Goal: Information Seeking & Learning: Learn about a topic

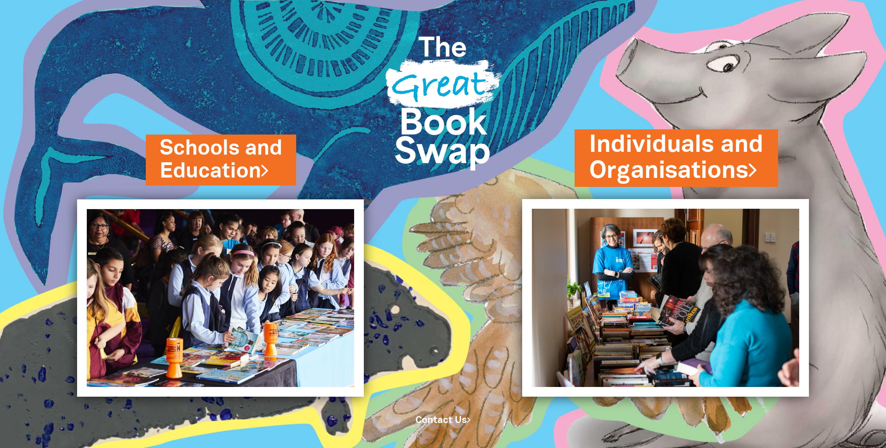
click at [639, 176] on link "Individuals and Organisations" at bounding box center [676, 158] width 174 height 59
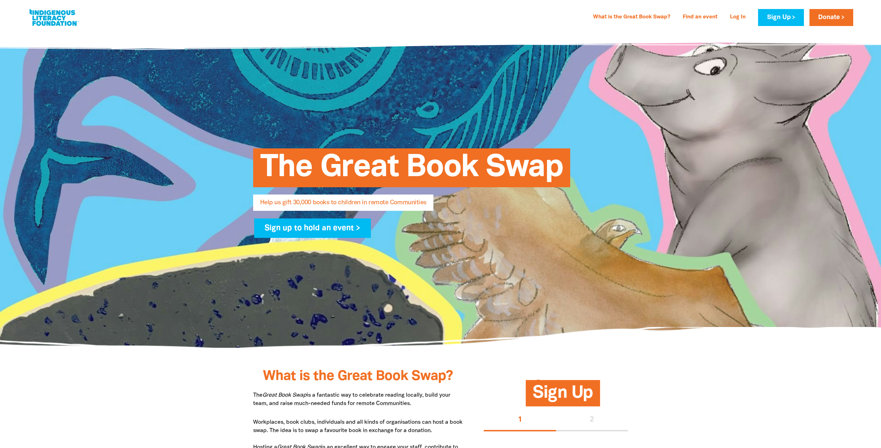
select select "AU"
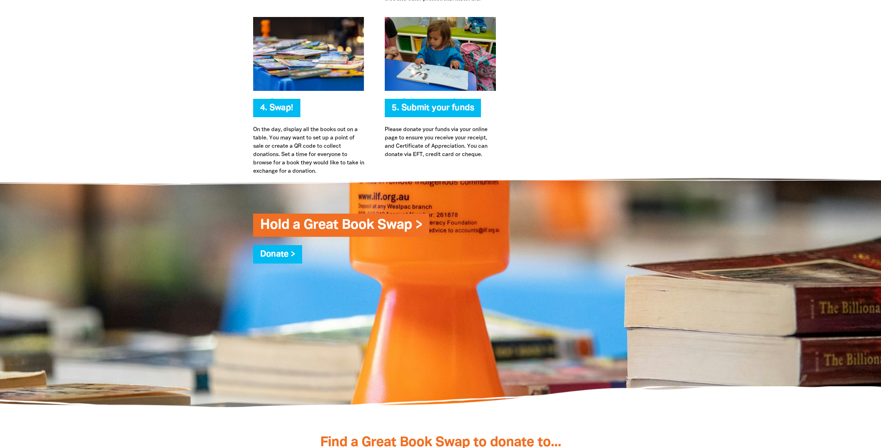
scroll to position [1595, 0]
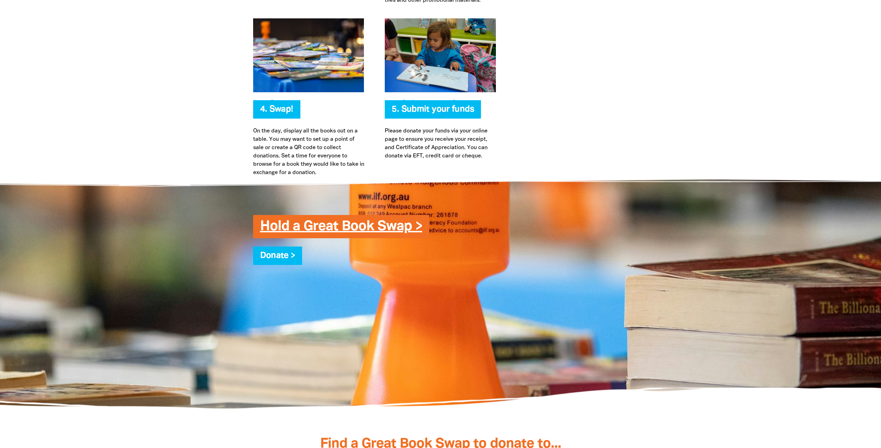
click at [333, 231] on link "Hold a Great Book Swap >" at bounding box center [341, 226] width 162 height 13
click at [301, 226] on link "Hold a Great Book Swap >" at bounding box center [341, 226] width 162 height 13
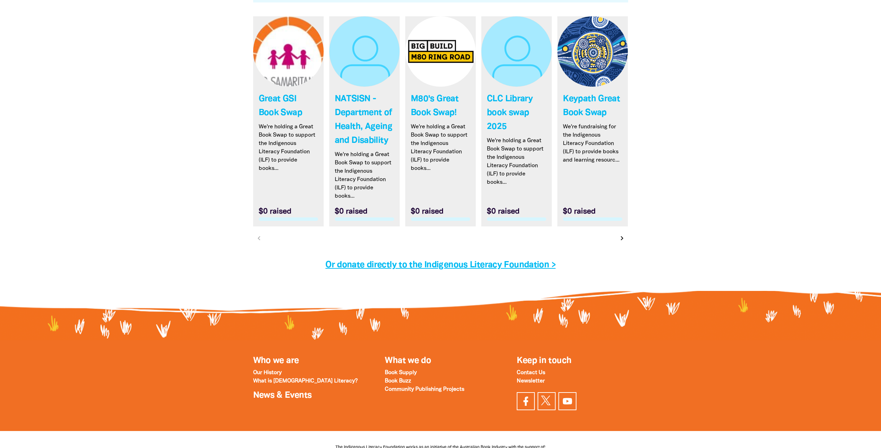
scroll to position [2081, 0]
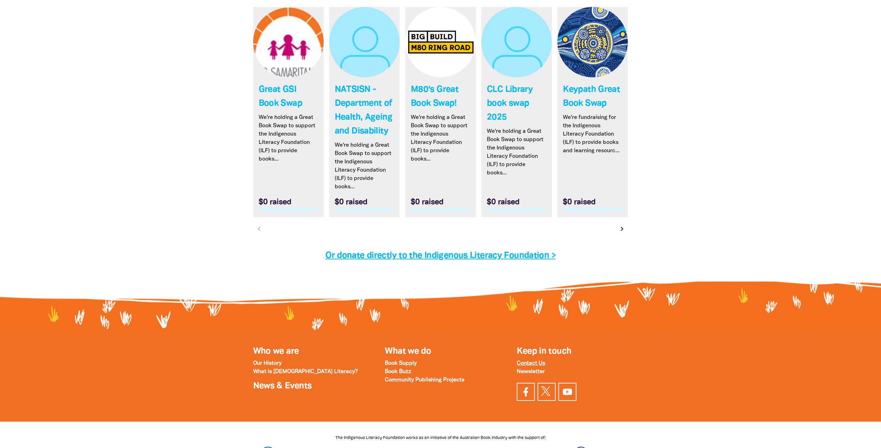
click at [522, 364] on strong "Contact Us" at bounding box center [530, 363] width 28 height 5
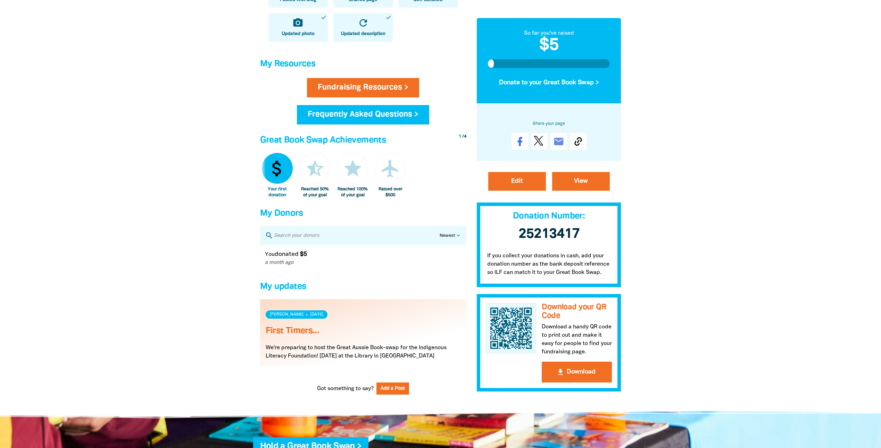
scroll to position [243, 0]
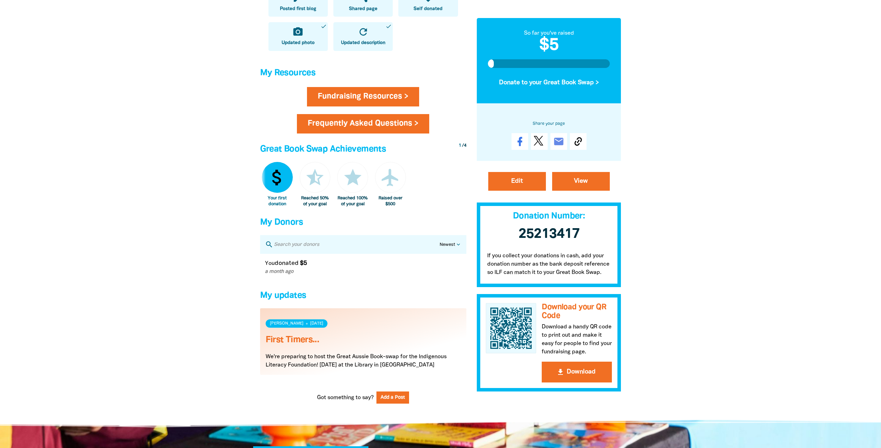
click at [359, 127] on link "Frequently Asked Questions >" at bounding box center [363, 123] width 132 height 19
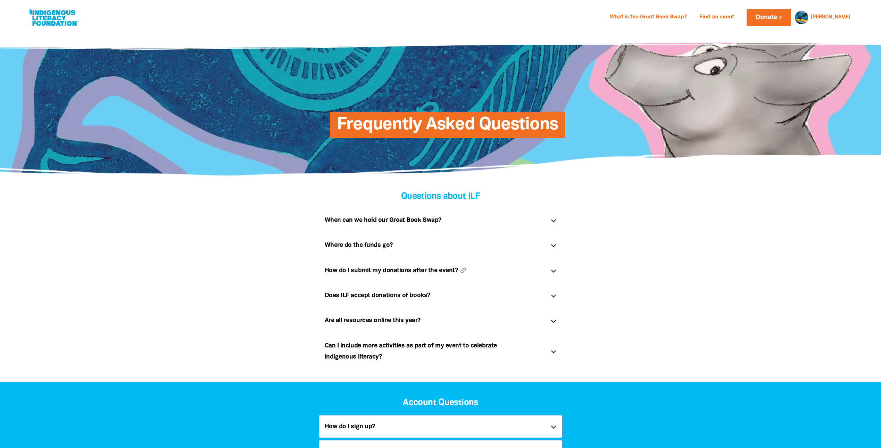
click at [350, 272] on h5 "How do I submit my donations after the event? link" at bounding box center [435, 270] width 220 height 11
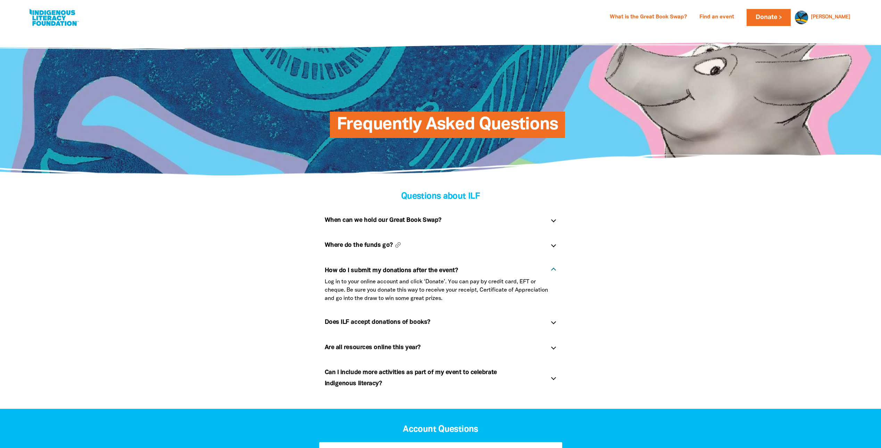
click at [347, 246] on h5 "Where do the funds go? link" at bounding box center [435, 245] width 220 height 11
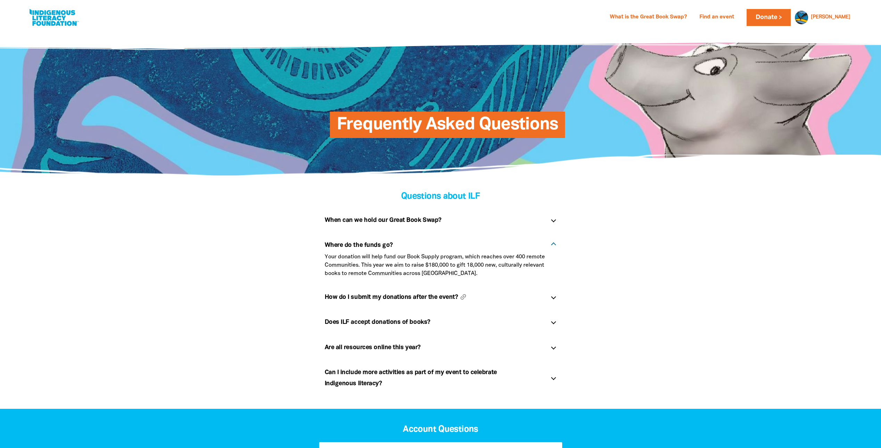
click at [359, 297] on h5 "How do I submit my donations after the event? link" at bounding box center [435, 297] width 220 height 11
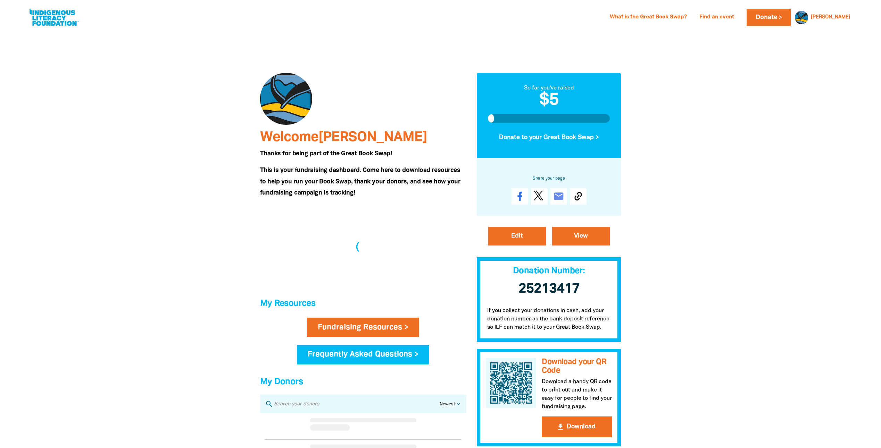
scroll to position [243, 0]
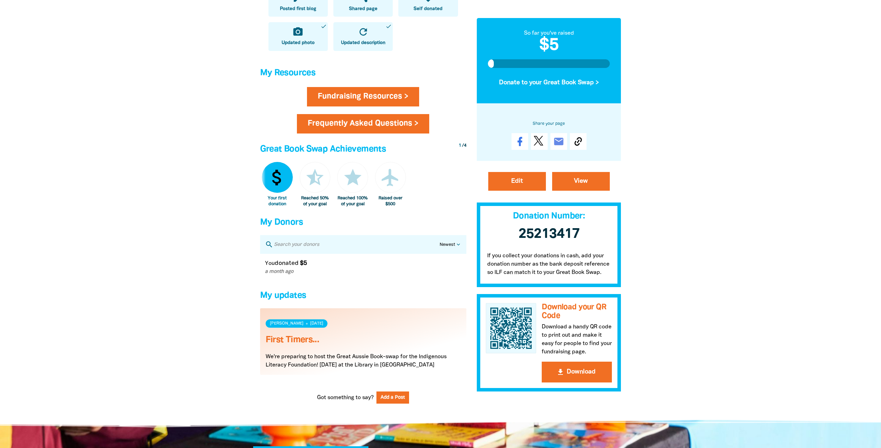
click at [351, 127] on link "Frequently Asked Questions >" at bounding box center [363, 123] width 132 height 19
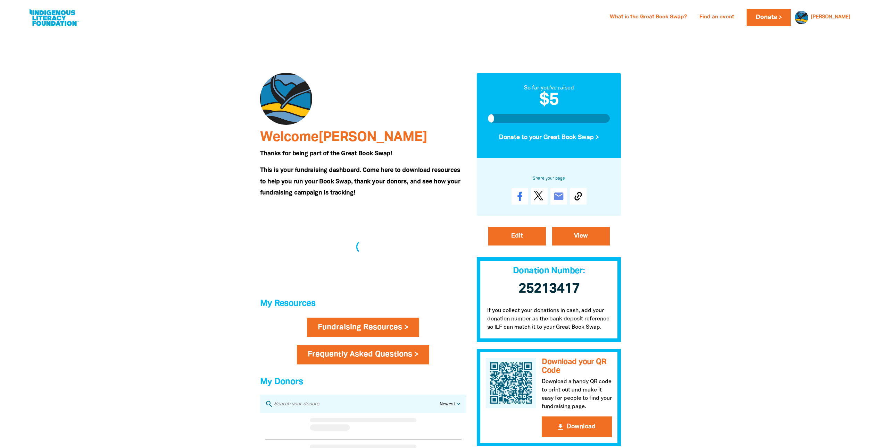
scroll to position [243, 0]
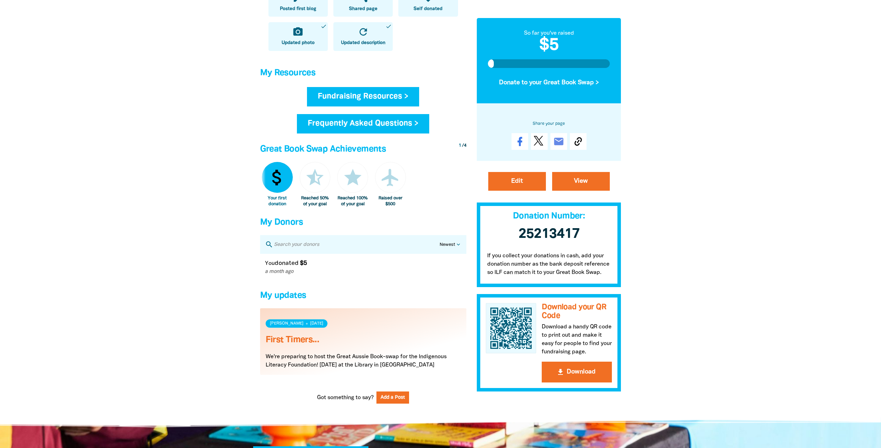
click at [365, 93] on link "Fundraising Resources >" at bounding box center [363, 96] width 112 height 19
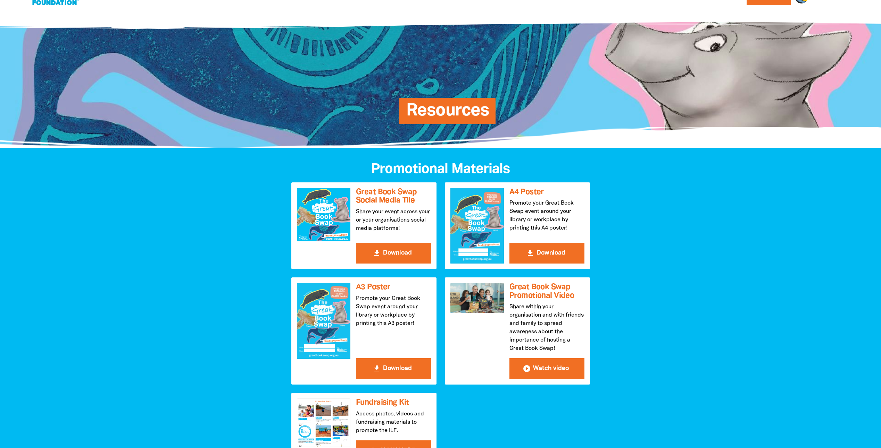
scroll to position [125, 0]
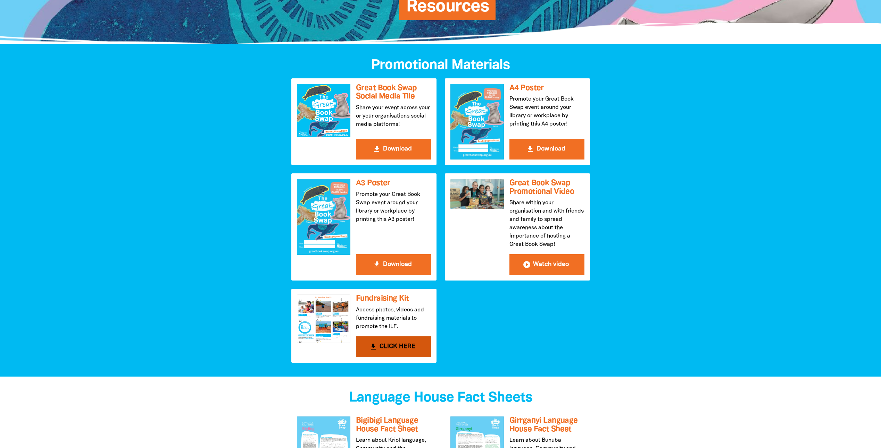
click at [373, 299] on h3 "Fundraising Kit" at bounding box center [393, 299] width 75 height 9
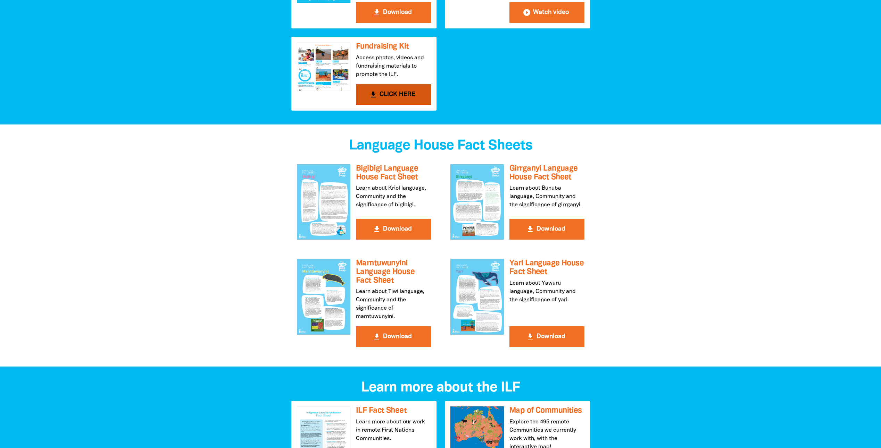
scroll to position [0, 0]
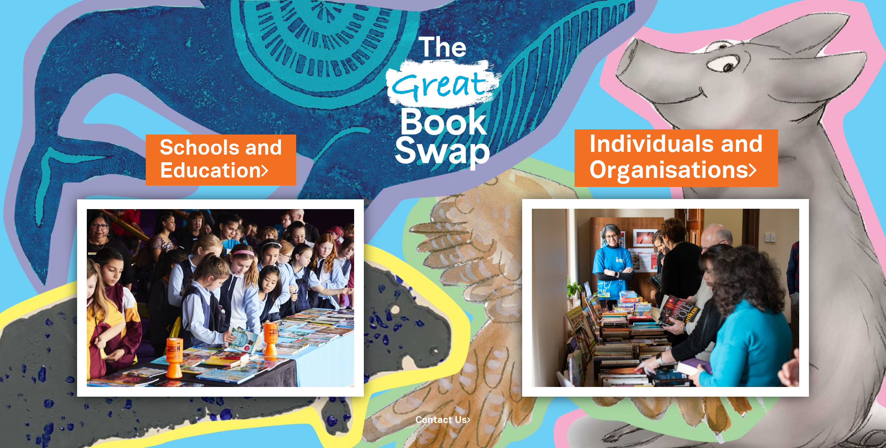
click at [664, 152] on link "Individuals and Organisations" at bounding box center [676, 158] width 174 height 59
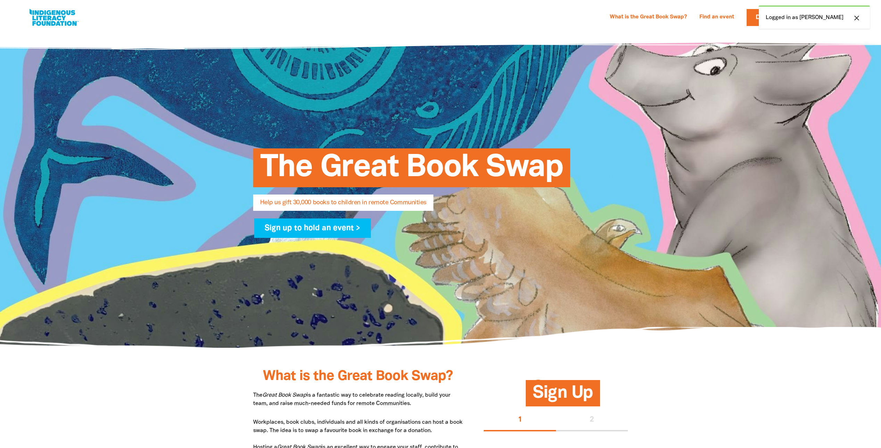
select select "AU"
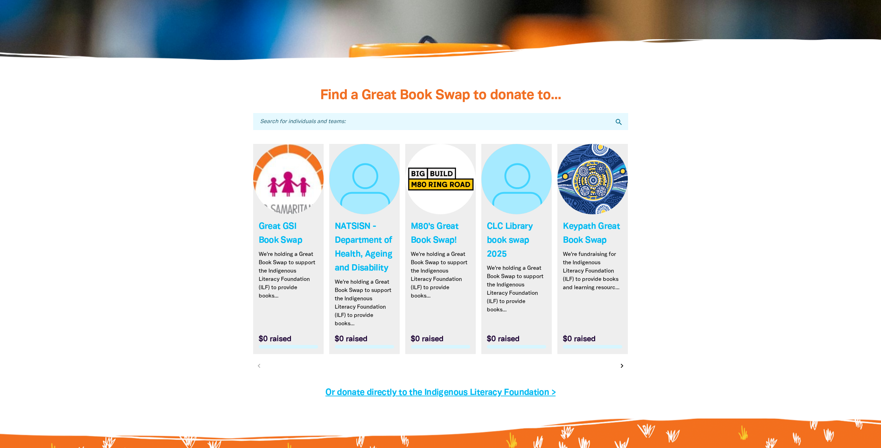
scroll to position [2083, 0]
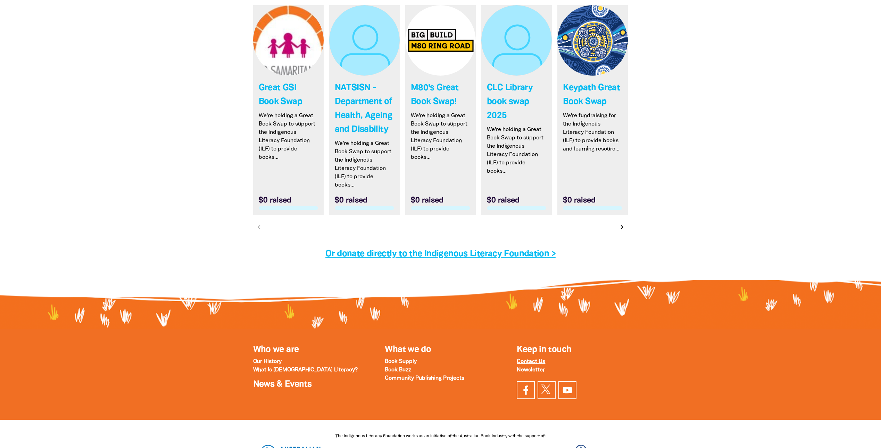
click at [523, 364] on strong "Contact Us" at bounding box center [530, 362] width 28 height 5
